Goal: Find specific page/section: Find specific page/section

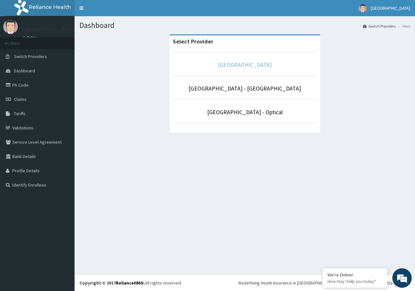
click at [272, 65] on link "[GEOGRAPHIC_DATA]" at bounding box center [245, 64] width 54 height 7
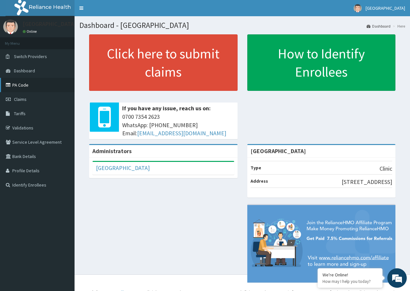
click at [14, 84] on link "PA Code" at bounding box center [37, 85] width 75 height 14
